Goal: Find specific page/section: Find specific page/section

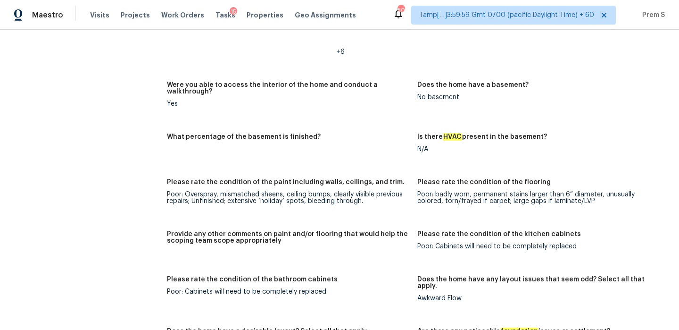
scroll to position [1373, 0]
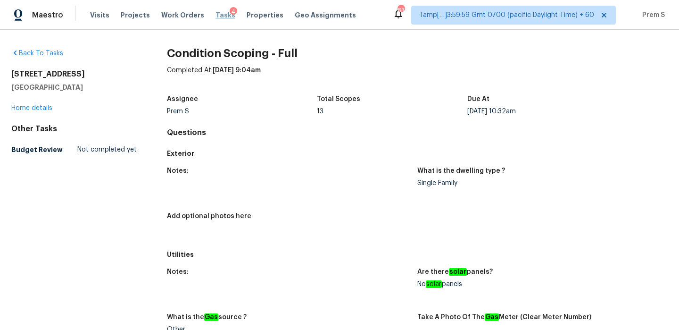
click at [217, 17] on span "Tasks" at bounding box center [225, 15] width 20 height 7
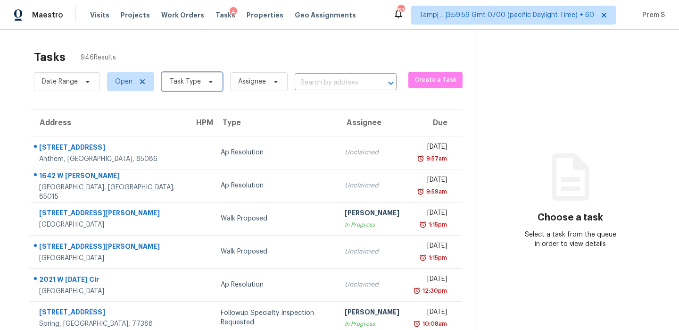
click at [191, 79] on span "Task Type" at bounding box center [185, 81] width 31 height 9
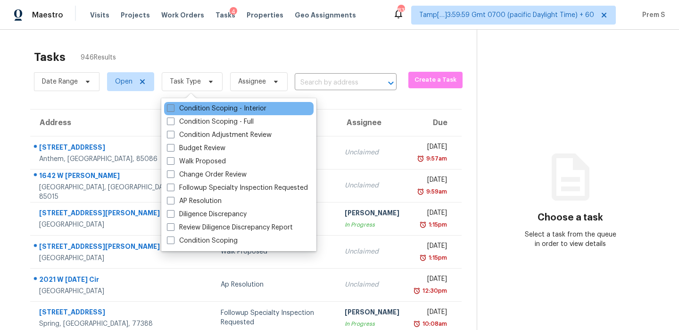
click at [241, 107] on label "Condition Scoping - Interior" at bounding box center [216, 108] width 99 height 9
click at [173, 107] on input "Condition Scoping - Interior" at bounding box center [170, 107] width 6 height 6
checkbox input "true"
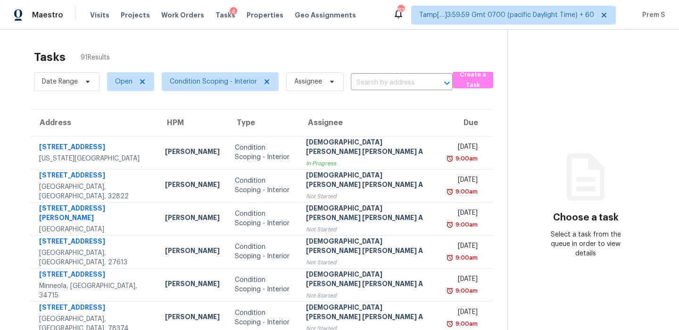
click at [299, 56] on div "Tasks 91 Results" at bounding box center [270, 57] width 473 height 25
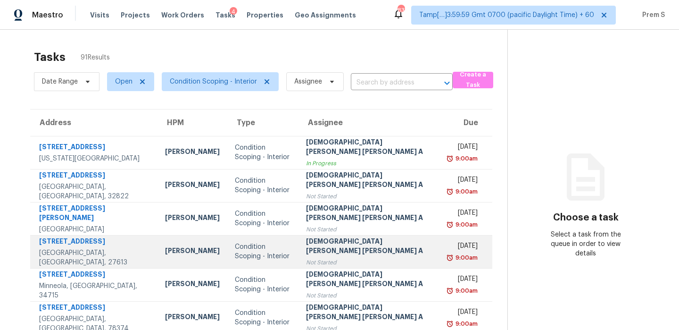
scroll to position [161, 0]
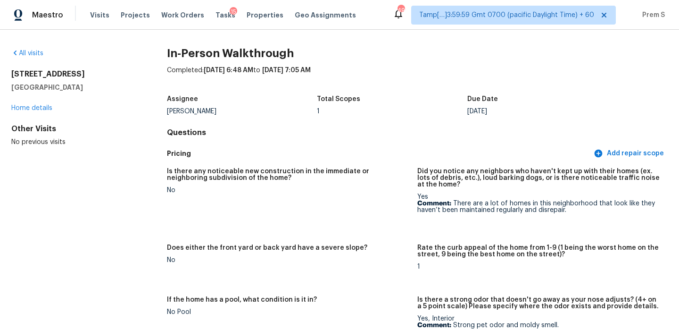
scroll to position [1373, 0]
